Goal: Information Seeking & Learning: Learn about a topic

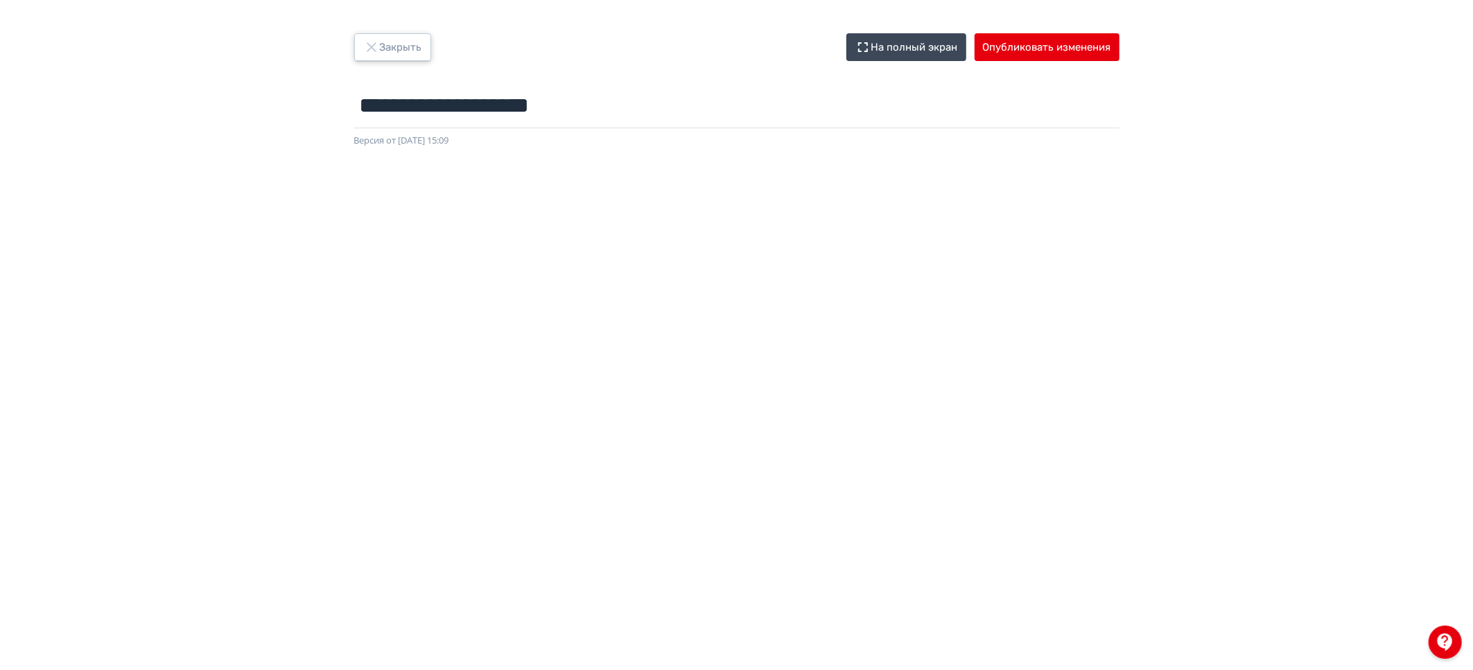
click at [384, 56] on button "Закрыть" at bounding box center [392, 47] width 77 height 28
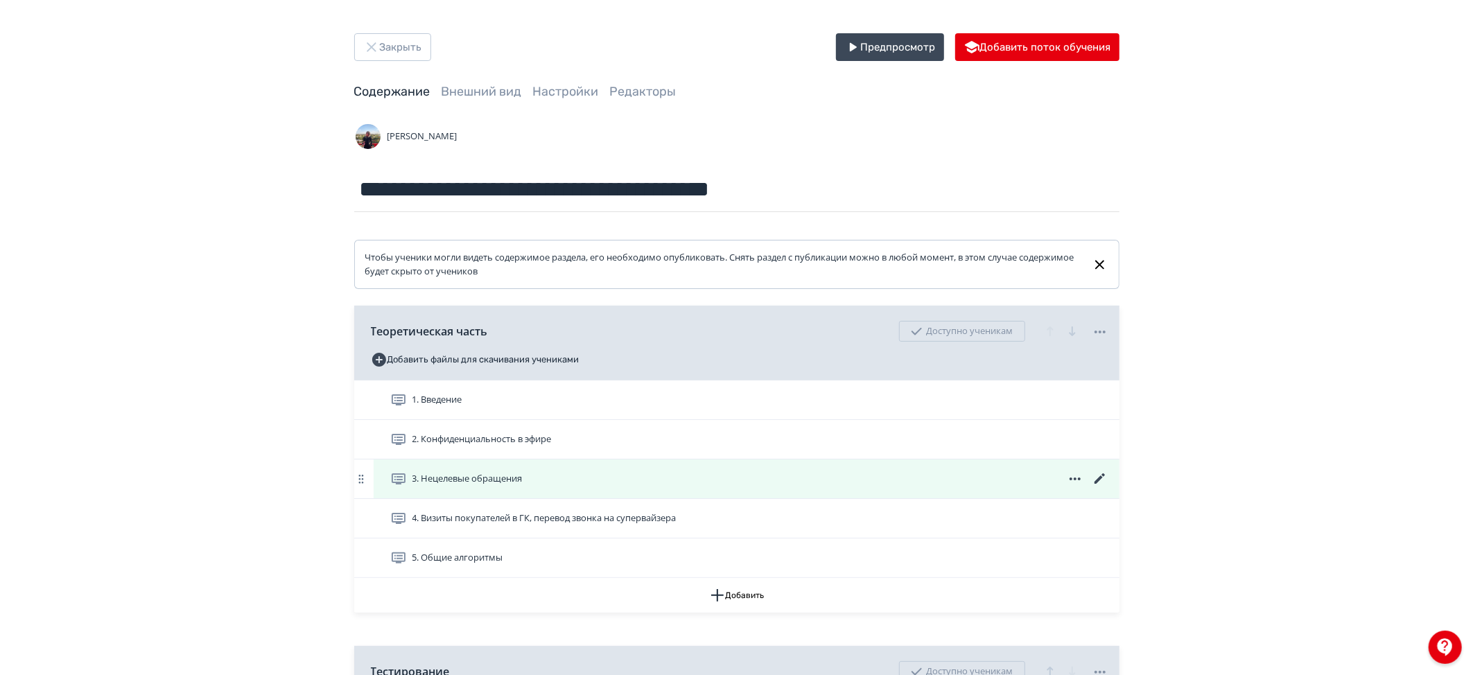
click at [456, 475] on span "3. Нецелевые обращения" at bounding box center [467, 479] width 110 height 14
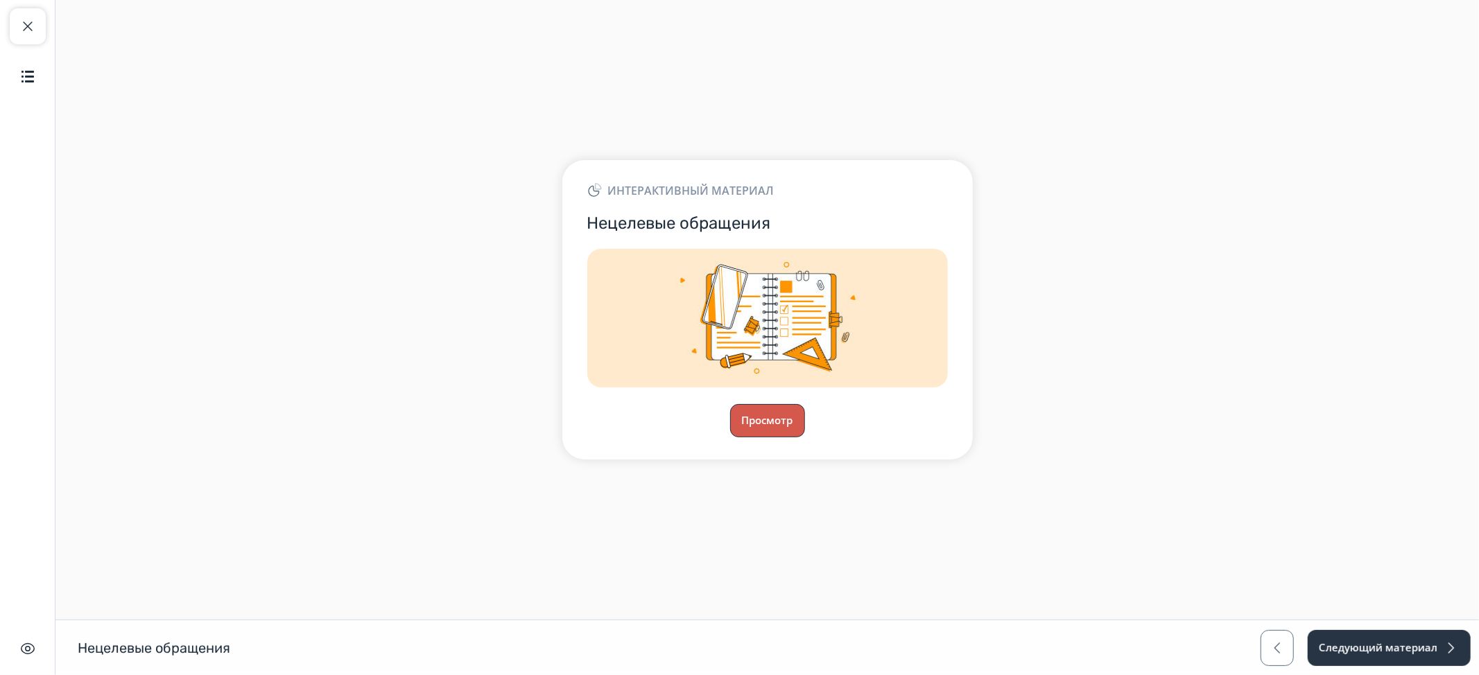
click at [768, 411] on button "Просмотр" at bounding box center [767, 420] width 75 height 33
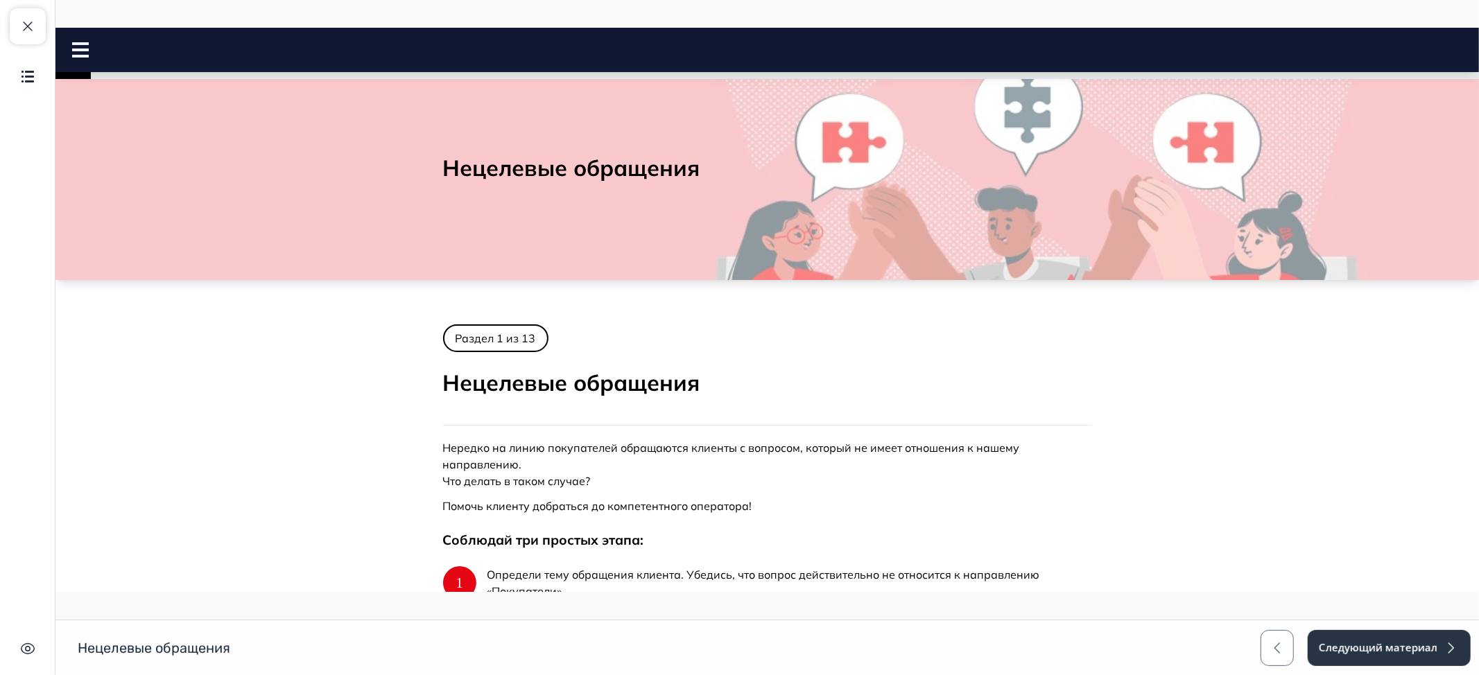
click at [76, 47] on icon at bounding box center [79, 49] width 17 height 15
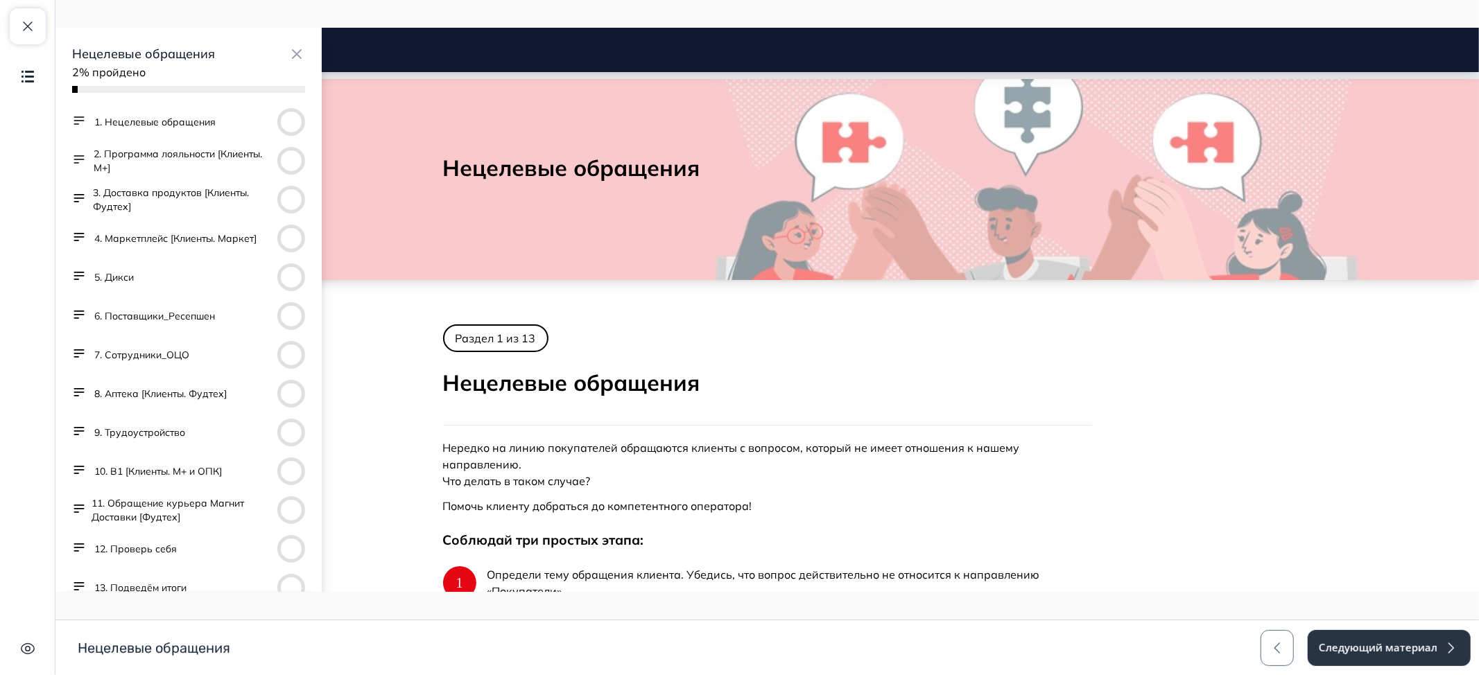
click at [125, 236] on button "4. Маркетплейс [Клиенты. Маркет]" at bounding box center [175, 239] width 162 height 14
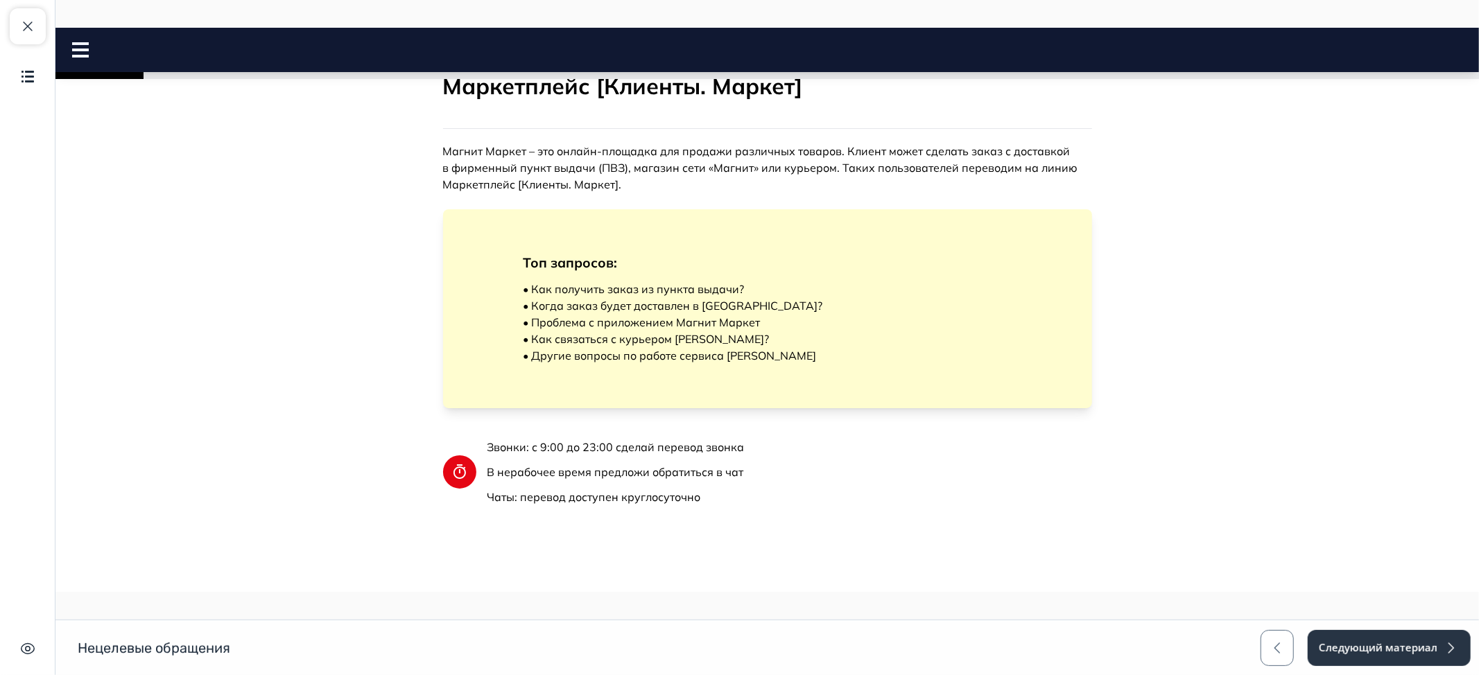
click at [76, 49] on rect at bounding box center [79, 50] width 17 height 3
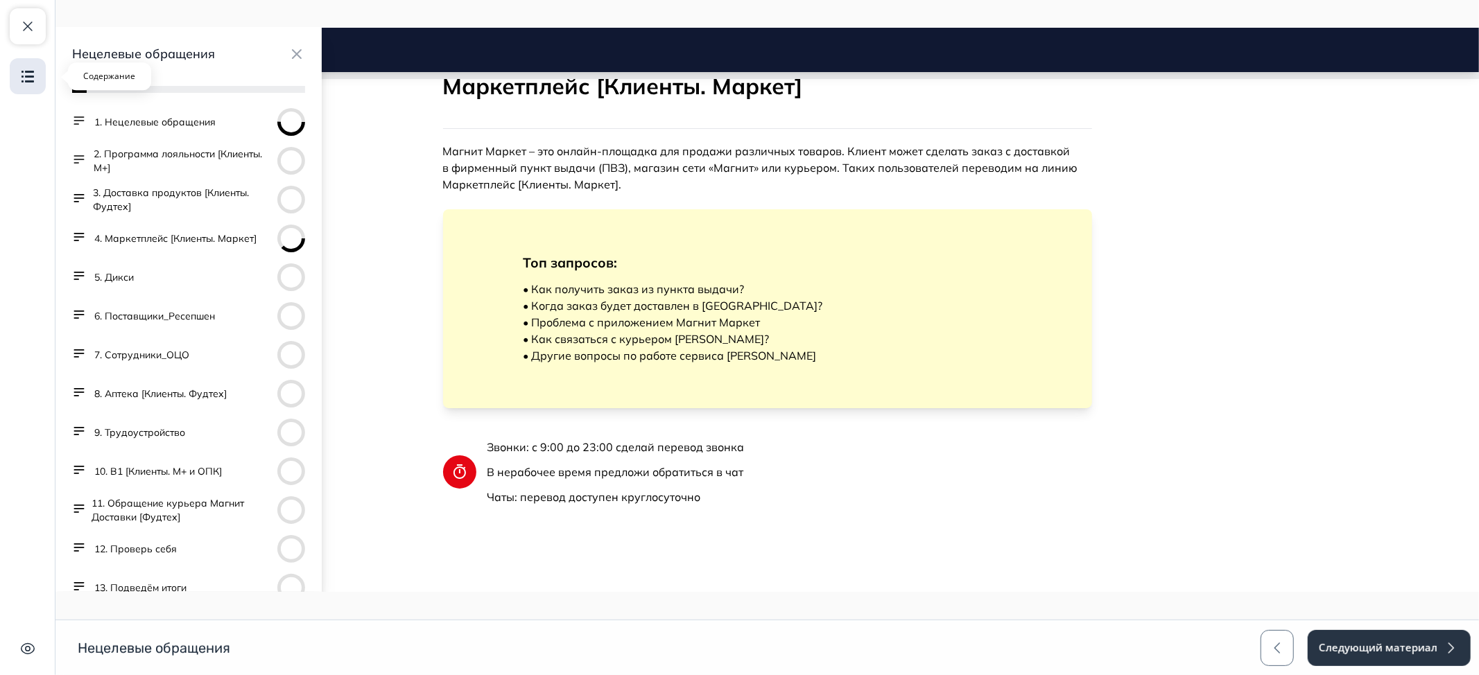
click at [25, 71] on img "button" at bounding box center [27, 76] width 17 height 17
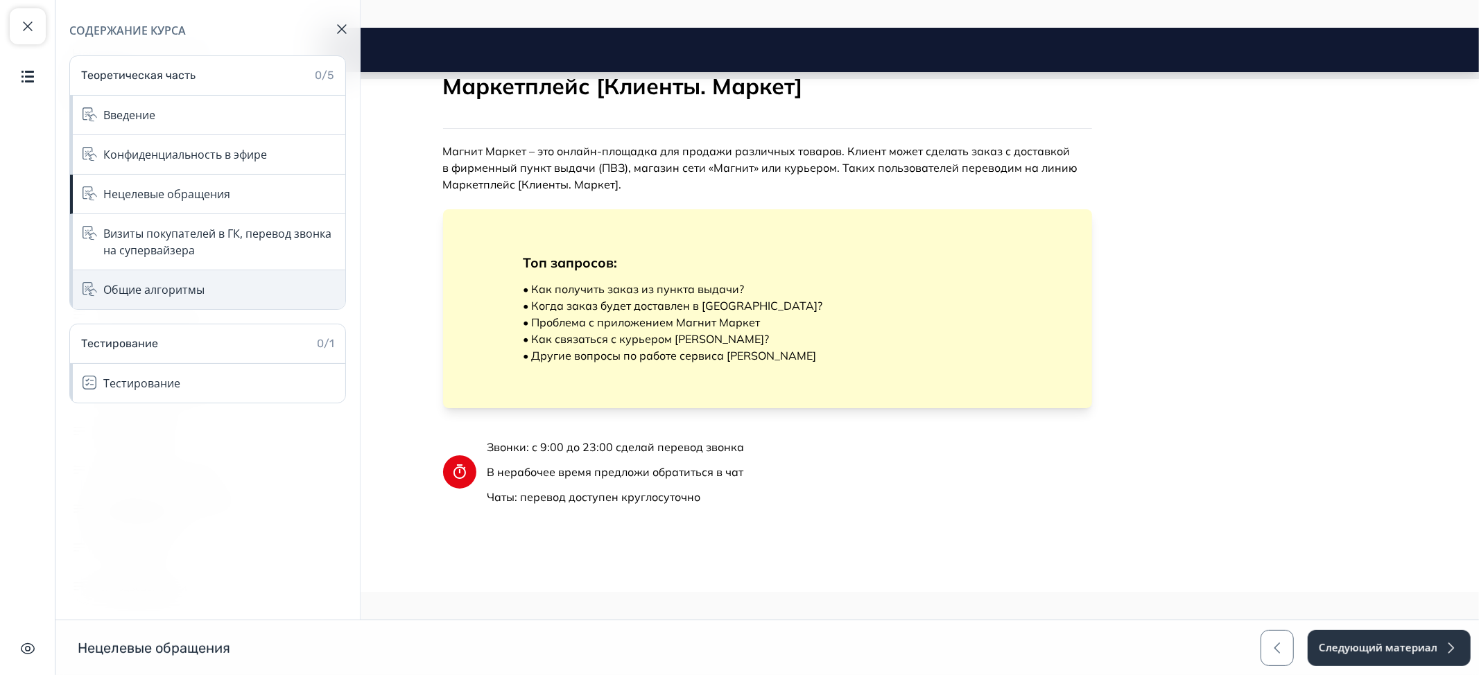
click at [209, 290] on div "Общие алгоритмы" at bounding box center [207, 289] width 275 height 39
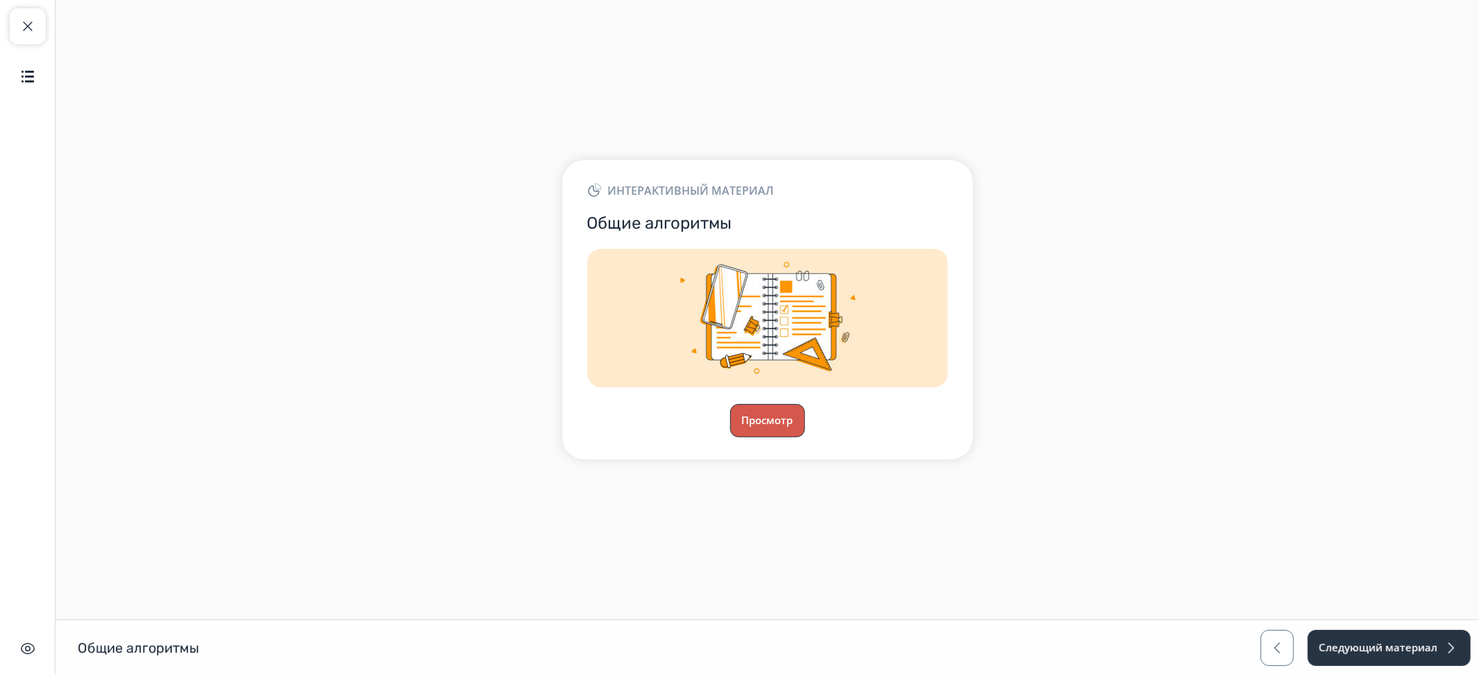
click at [763, 414] on button "Просмотр" at bounding box center [767, 420] width 75 height 33
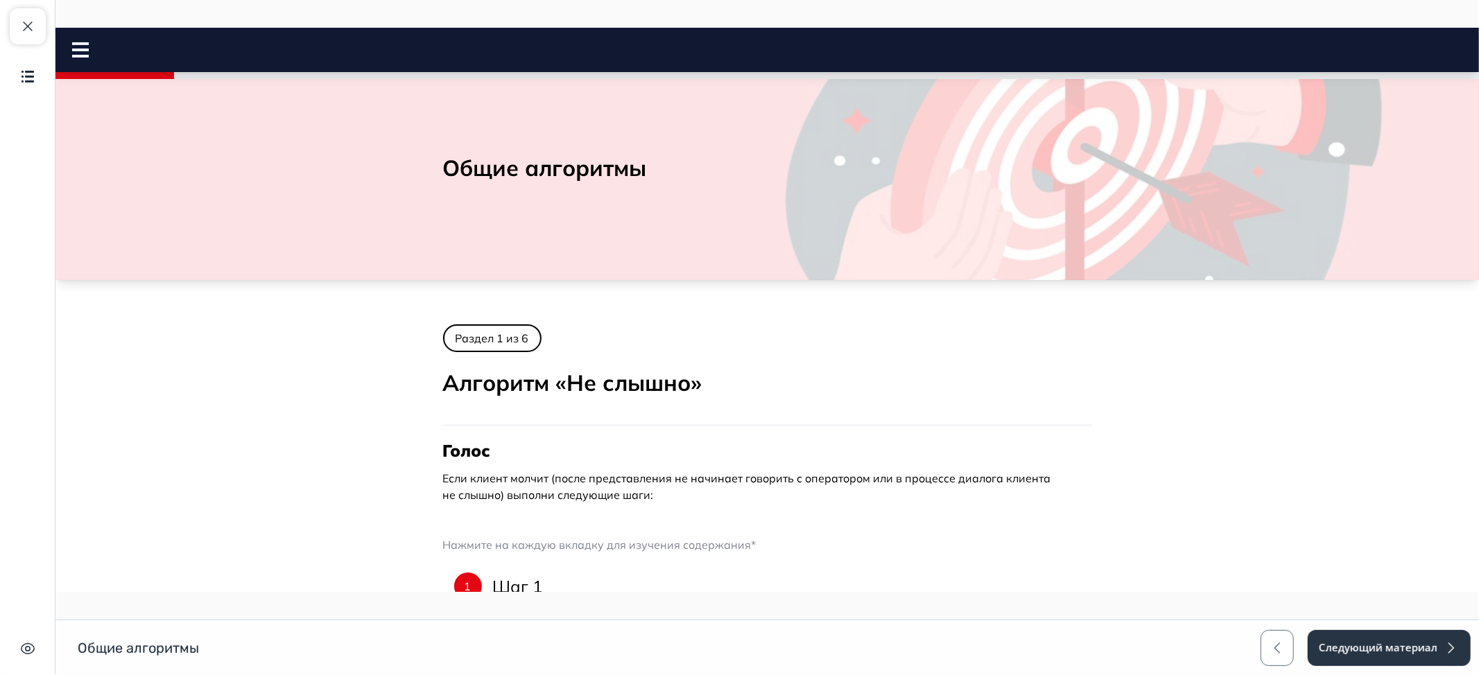
click at [82, 44] on rect at bounding box center [79, 43] width 17 height 3
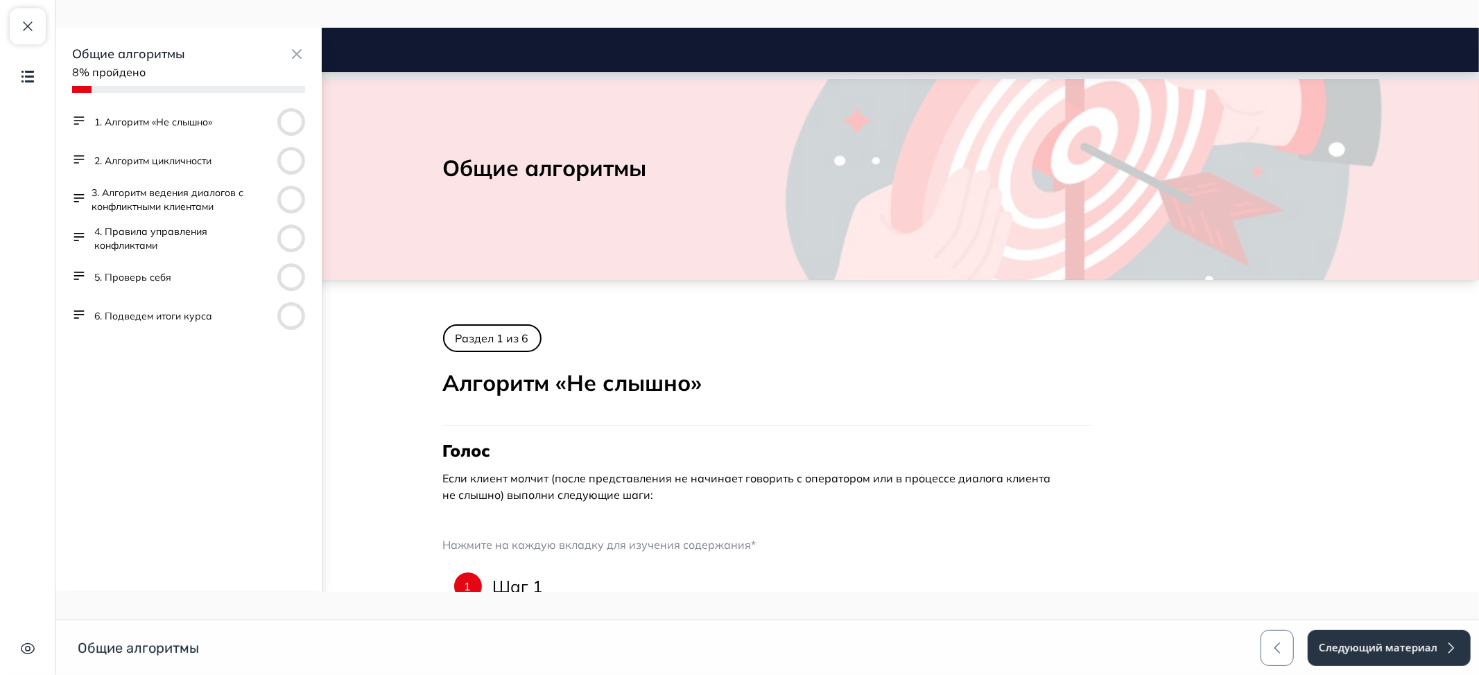
click at [164, 159] on button "2. Алгоритм цикличности" at bounding box center [152, 161] width 117 height 14
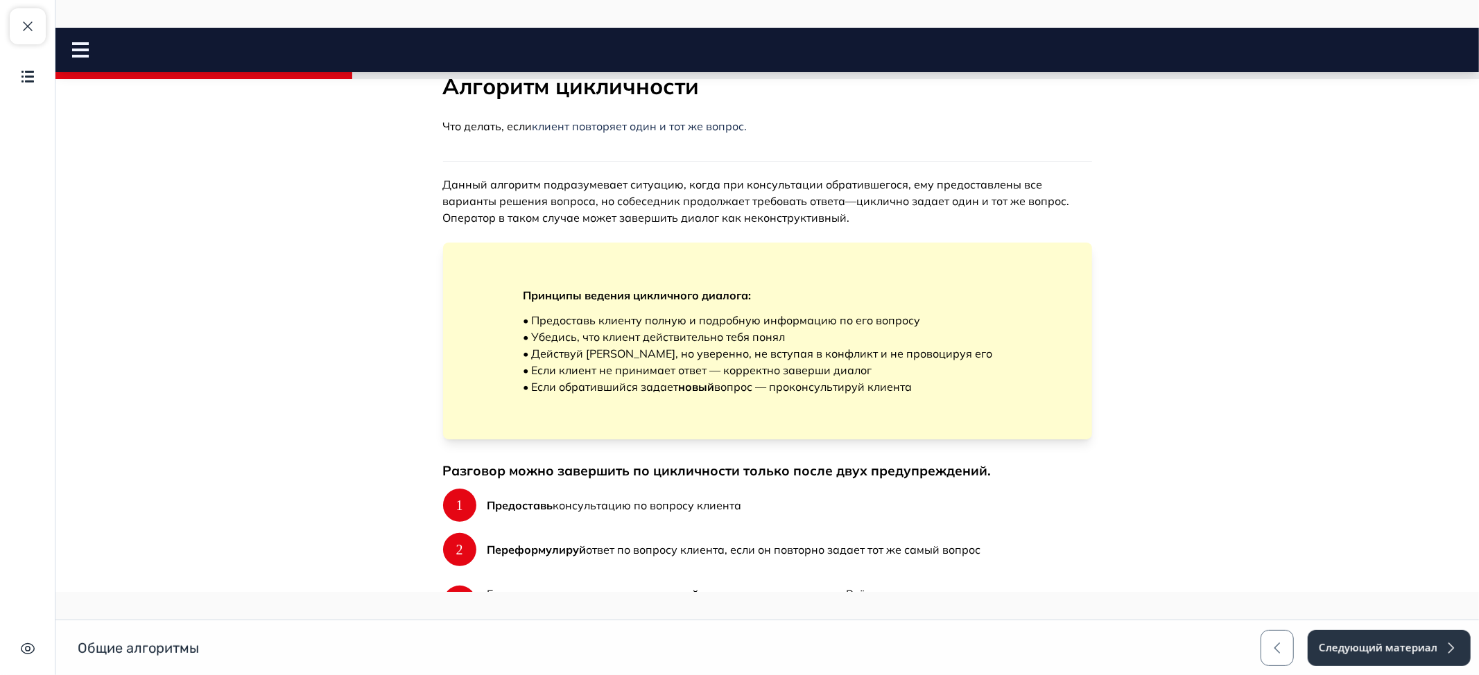
click at [84, 54] on icon at bounding box center [79, 49] width 17 height 15
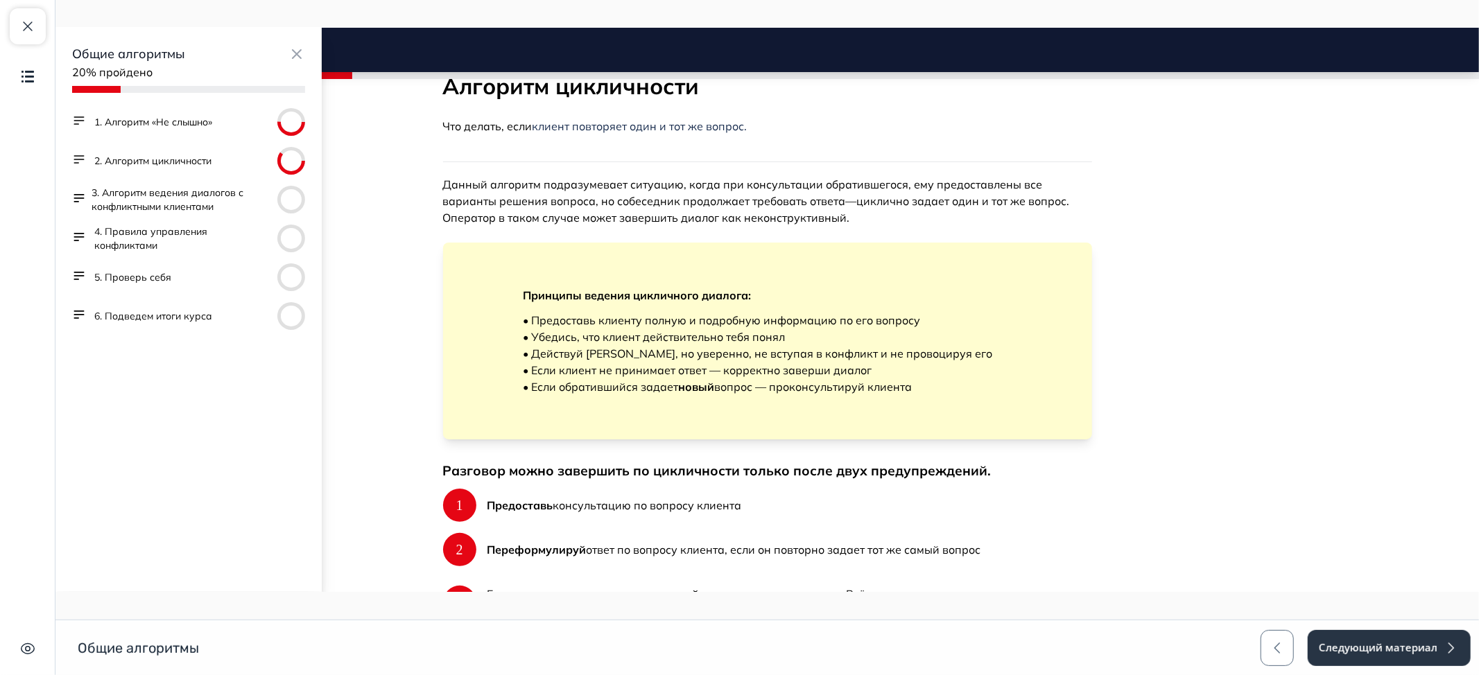
click at [163, 194] on button "3. Алгоритм ведения диалогов с конфликтными клиентами" at bounding box center [181, 200] width 180 height 28
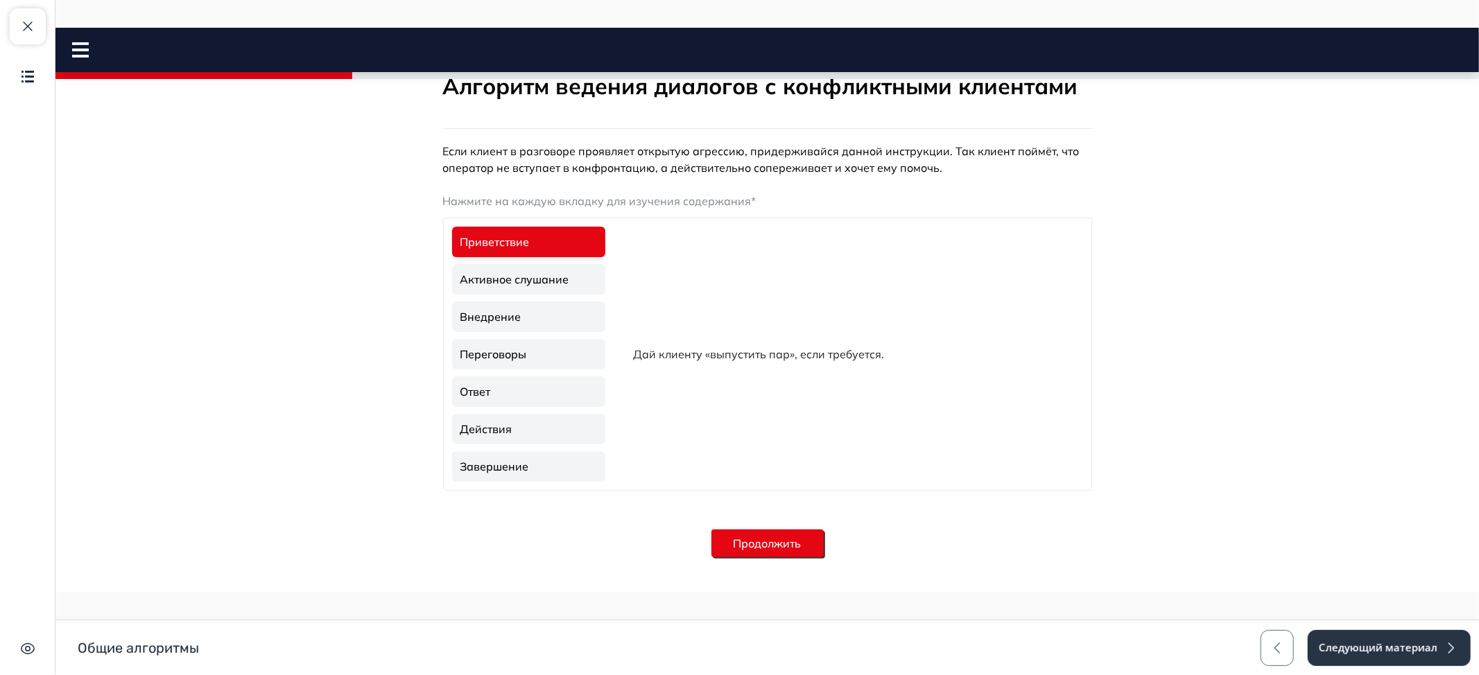
click at [81, 55] on rect at bounding box center [79, 56] width 17 height 3
